Goal: Obtain resource: Download file/media

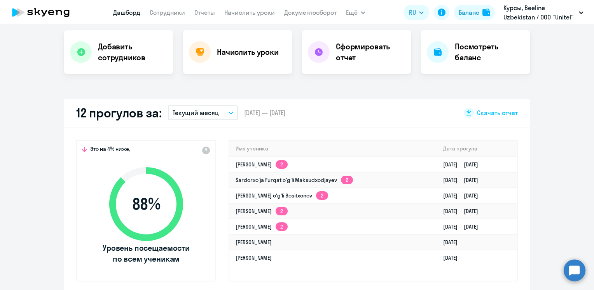
scroll to position [193, 0]
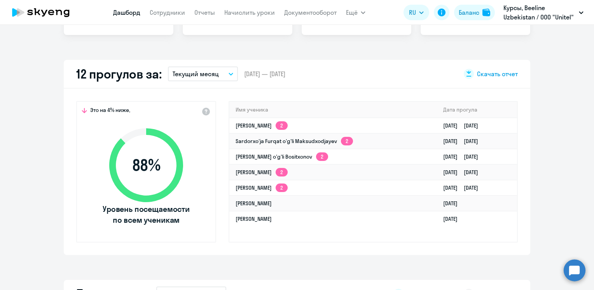
click at [498, 74] on span "Скачать отчет" at bounding box center [497, 74] width 41 height 9
click at [314, 264] on div "Важные контакты Экспресс-чат поддержки Сопровождение компании + документооборот…" at bounding box center [297, 157] width 594 height 265
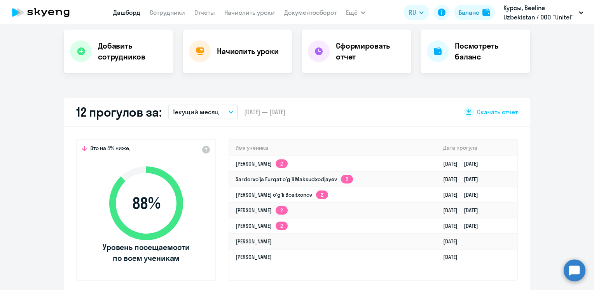
scroll to position [39, 0]
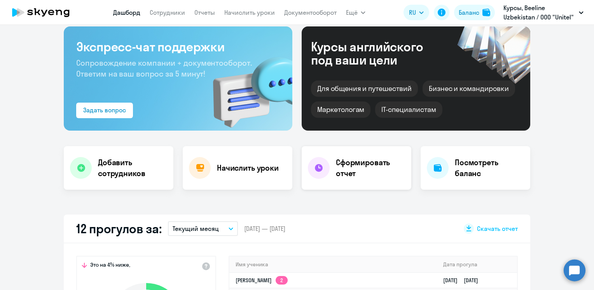
click at [359, 170] on h4 "Сформировать отчет" at bounding box center [370, 168] width 69 height 22
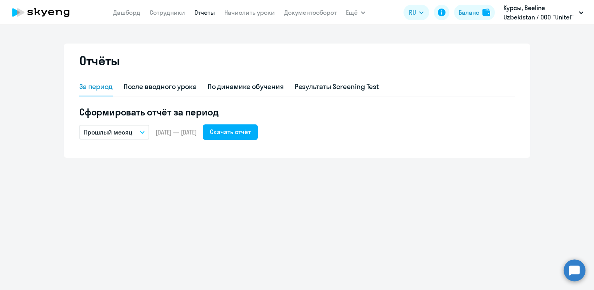
click at [138, 131] on button "Прошлый месяц" at bounding box center [114, 132] width 70 height 15
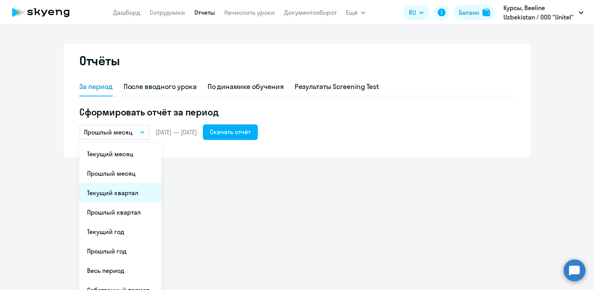
click at [121, 190] on li "Текущий квартал" at bounding box center [120, 192] width 82 height 19
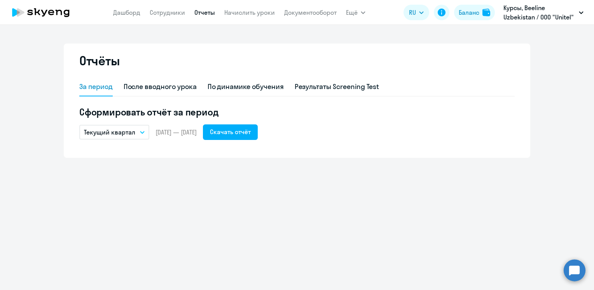
click at [140, 134] on button "Текущий квартал" at bounding box center [114, 132] width 70 height 15
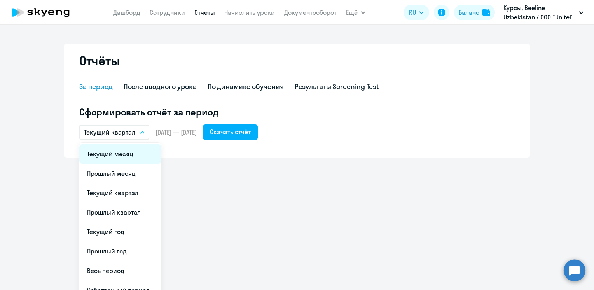
click at [123, 156] on li "Текущий месяц" at bounding box center [120, 153] width 82 height 19
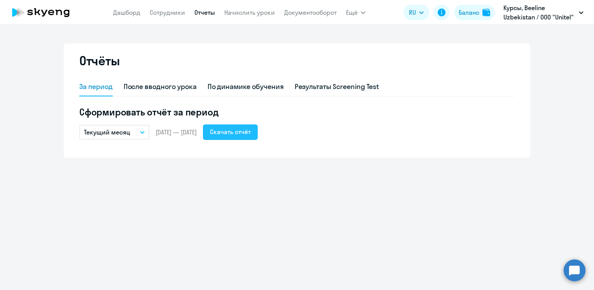
click at [233, 138] on button "Скачать отчёт" at bounding box center [230, 132] width 55 height 16
